Goal: Check status: Check status

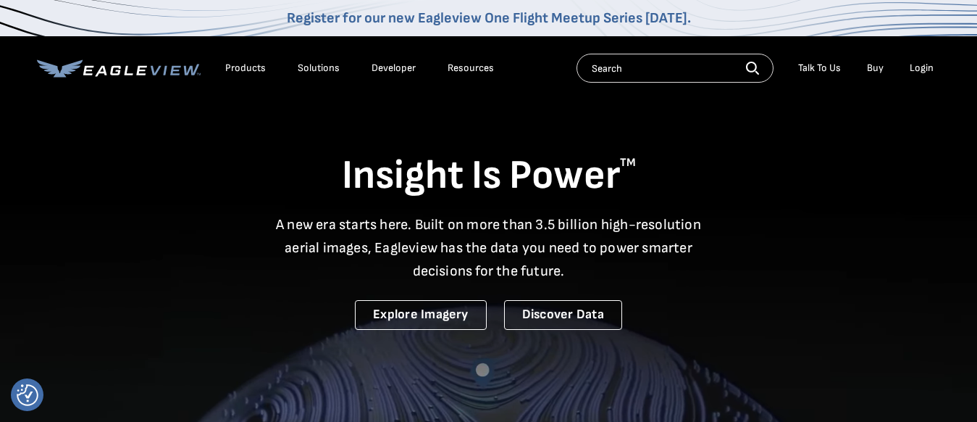
click at [917, 71] on div "Login" at bounding box center [922, 68] width 24 height 13
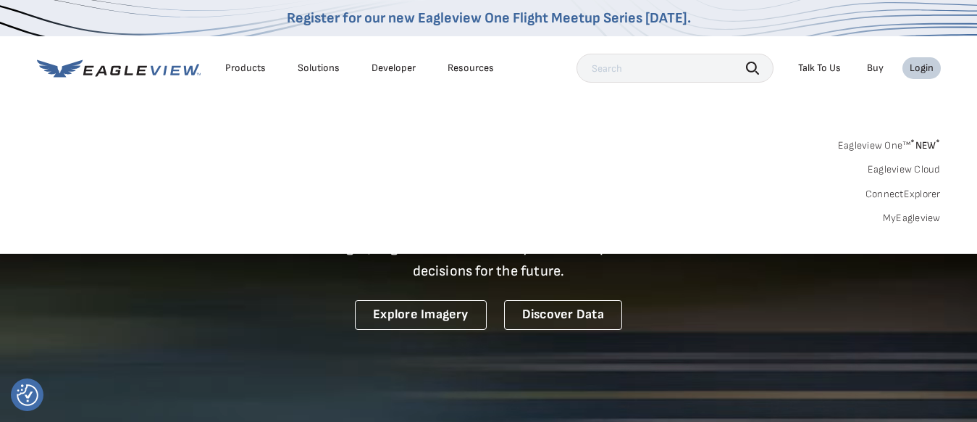
click at [897, 215] on link "MyEagleview" at bounding box center [912, 218] width 58 height 13
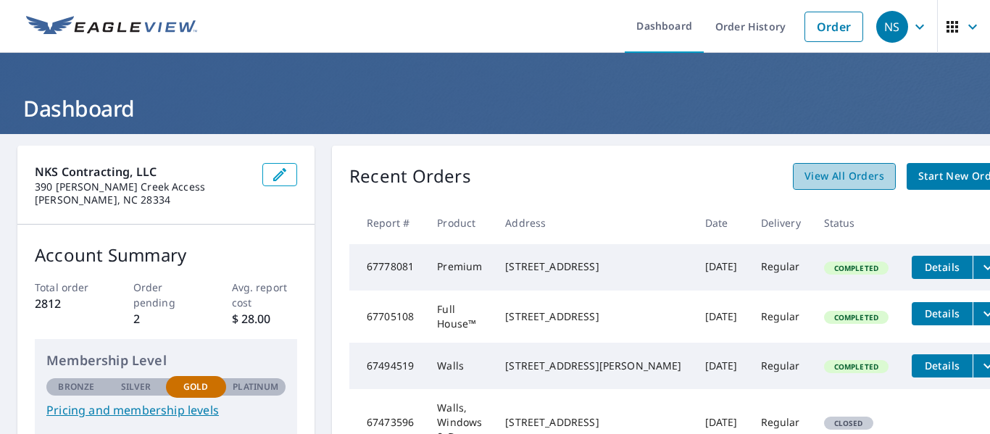
click at [804, 171] on span "View All Orders" at bounding box center [844, 176] width 80 height 18
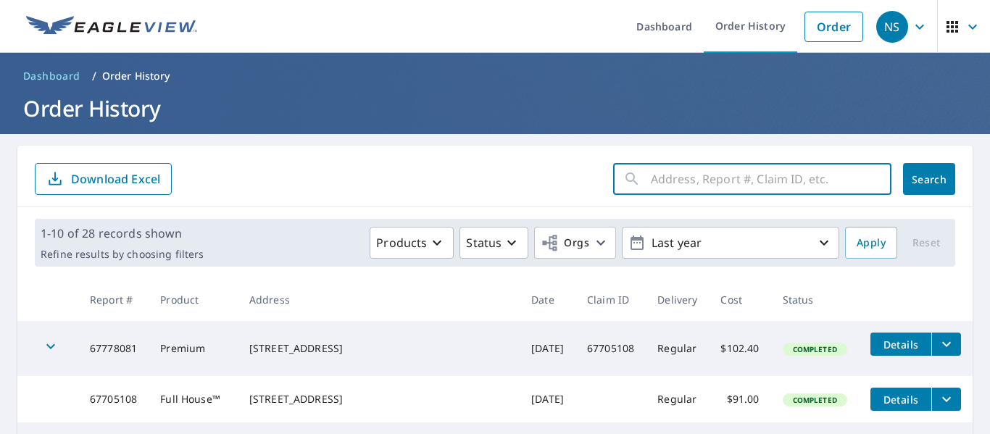
click at [724, 178] on input "text" at bounding box center [771, 179] width 241 height 41
type input "3512 Lillie Branch"
click at [914, 182] on span "Search" at bounding box center [928, 179] width 29 height 14
